Goal: Navigation & Orientation: Find specific page/section

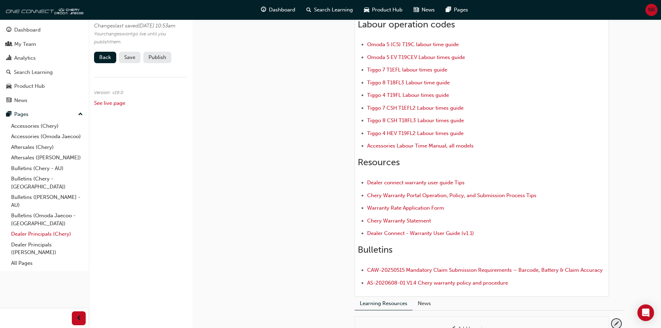
scroll to position [173, 0]
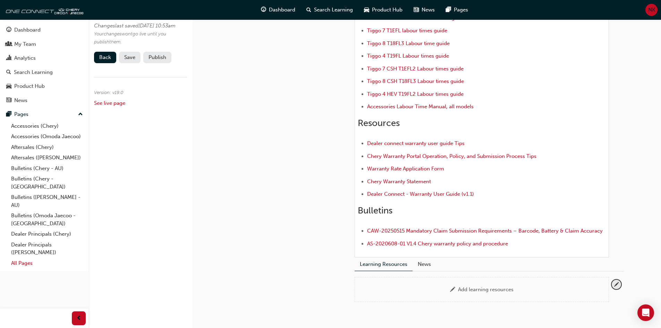
click at [26, 258] on link "All Pages" at bounding box center [46, 263] width 77 height 11
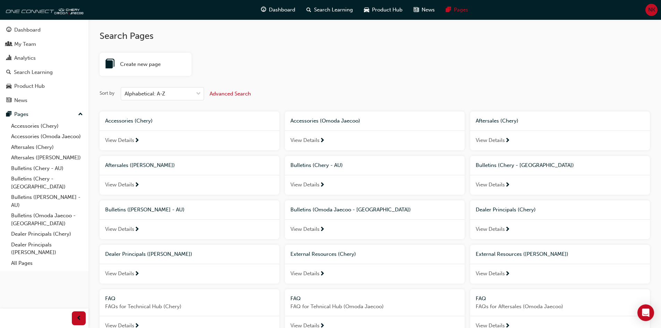
click at [489, 255] on span "External Resources ([PERSON_NAME])" at bounding box center [521, 254] width 93 height 6
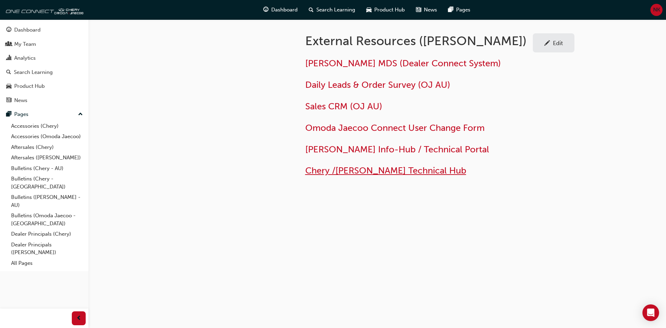
click at [349, 172] on span "Chery /[PERSON_NAME] Technical Hub" at bounding box center [385, 170] width 161 height 11
click at [352, 171] on span "Chery /[PERSON_NAME] Technical Hub" at bounding box center [385, 170] width 161 height 11
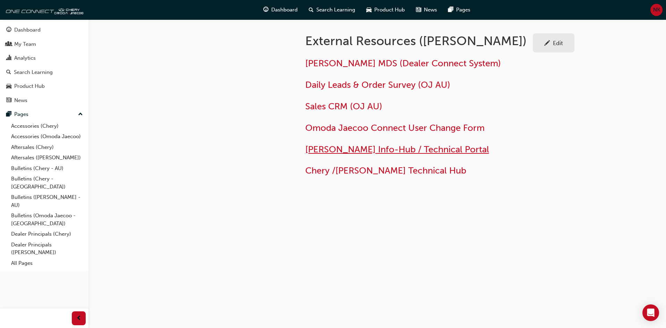
click at [373, 149] on span "[PERSON_NAME] Info-Hub / Technical Portal" at bounding box center [397, 149] width 184 height 11
